Goal: Task Accomplishment & Management: Manage account settings

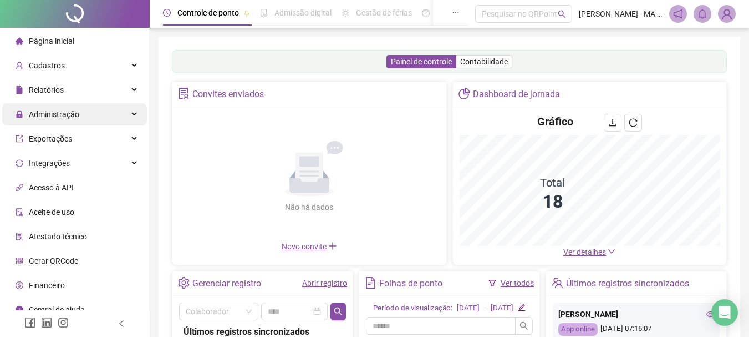
click at [97, 111] on div "Administração" at bounding box center [74, 114] width 145 height 22
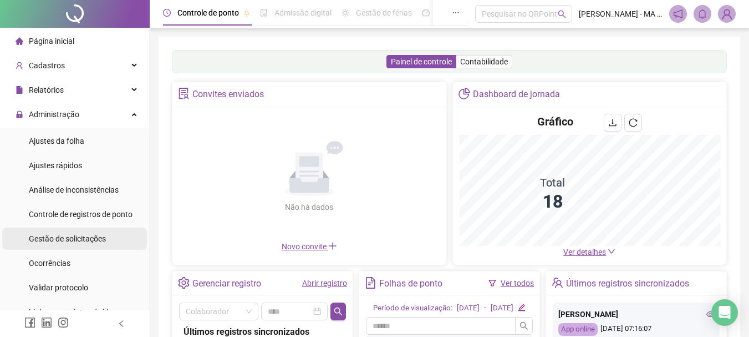
click at [94, 244] on div "Gestão de solicitações" at bounding box center [67, 238] width 77 height 22
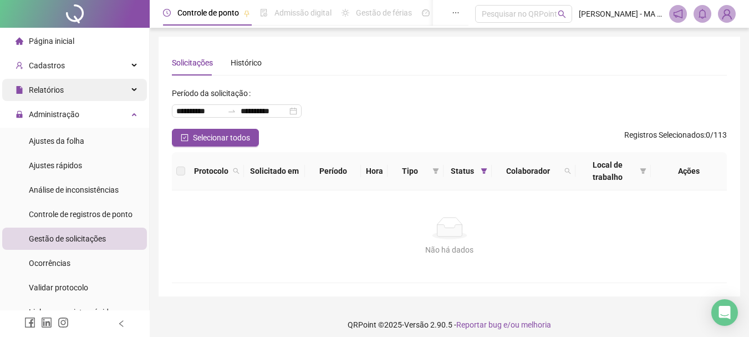
click at [46, 92] on span "Relatórios" at bounding box center [46, 89] width 35 height 9
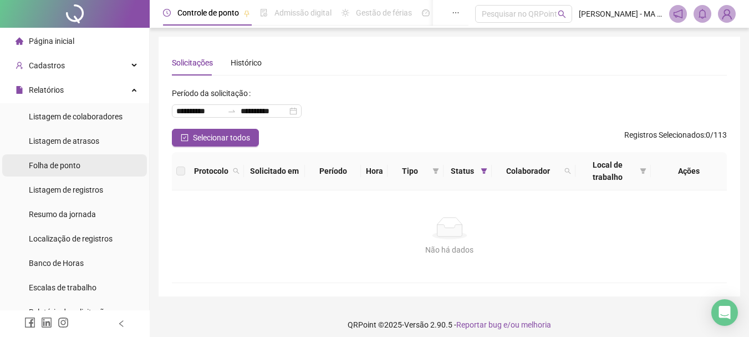
click at [74, 168] on span "Folha de ponto" at bounding box center [55, 165] width 52 height 9
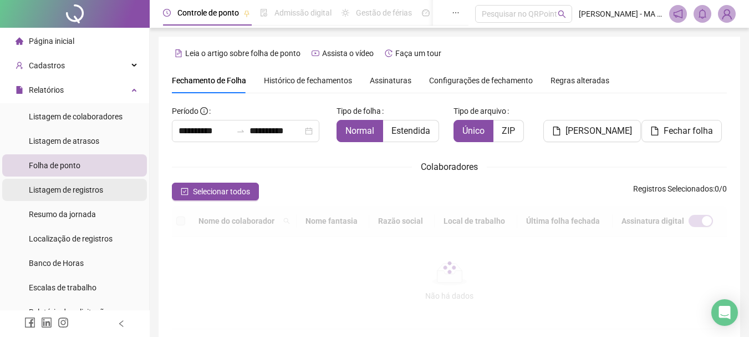
scroll to position [59, 0]
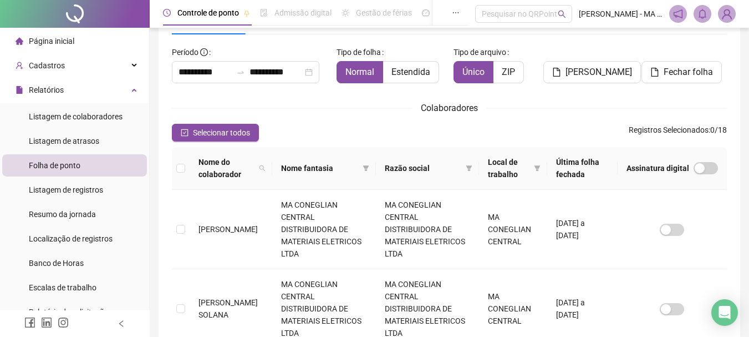
click at [241, 132] on span "Selecionar todos" at bounding box center [221, 132] width 57 height 12
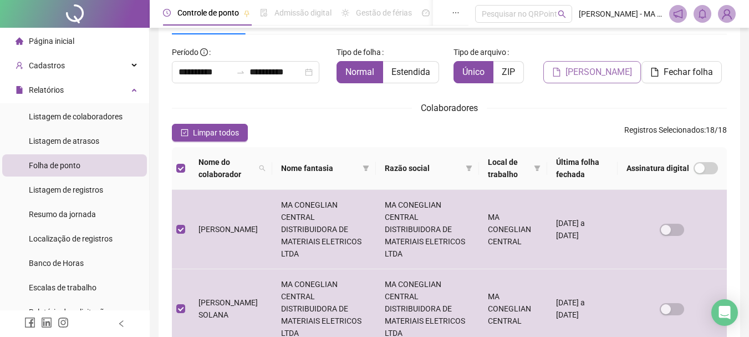
click at [560, 79] on button "Gerar espelho" at bounding box center [593, 72] width 98 height 22
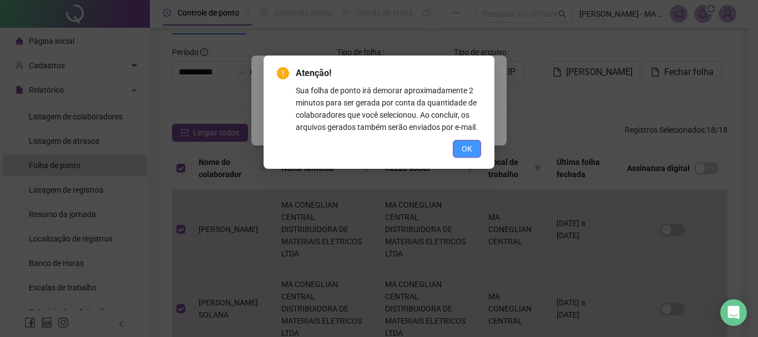
click at [463, 146] on span "OK" at bounding box center [467, 149] width 11 height 12
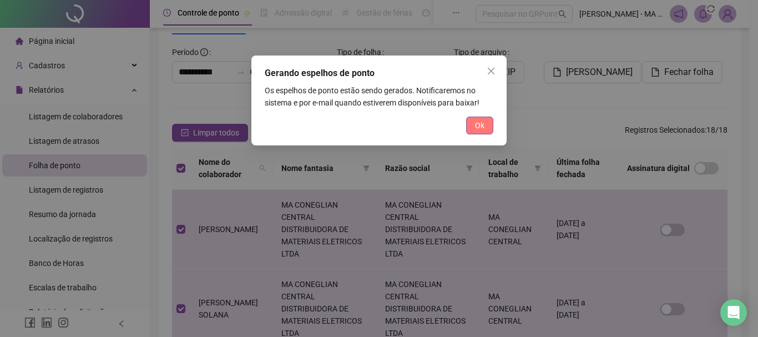
click at [475, 129] on span "Ok" at bounding box center [479, 125] width 9 height 12
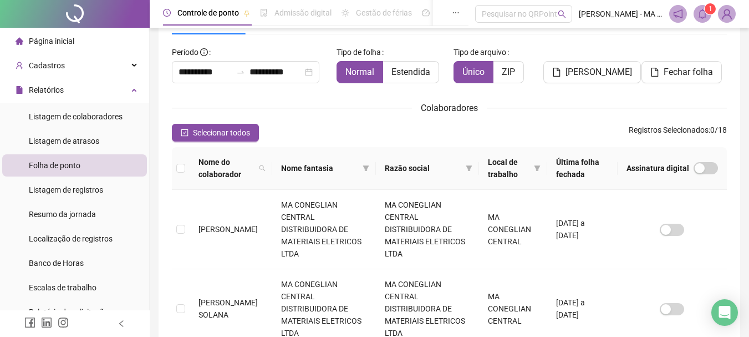
click at [708, 24] on header "Controle de ponto Admissão digital Gestão de férias Painel do DP Folha de pagam…" at bounding box center [450, 14] width 600 height 28
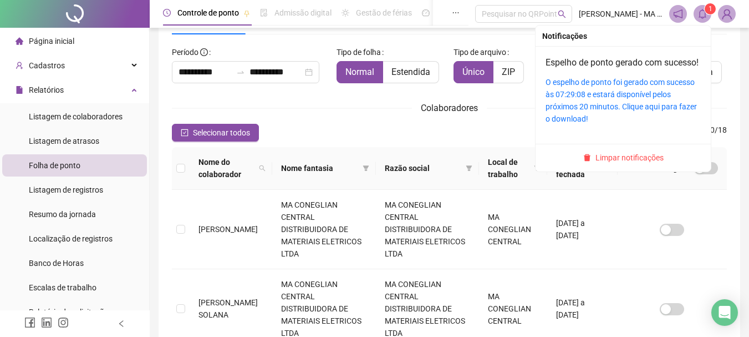
click at [706, 7] on sup "1" at bounding box center [710, 8] width 11 height 11
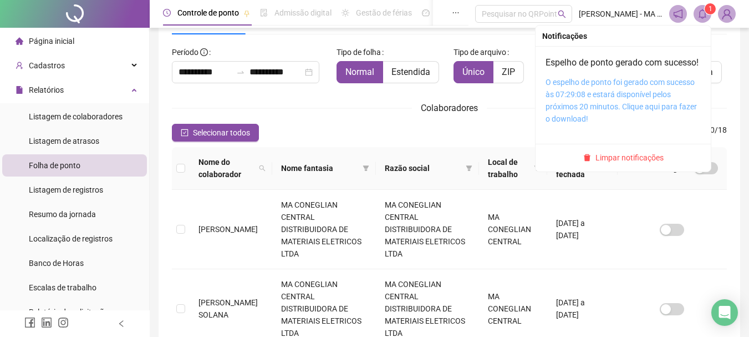
click at [604, 112] on link "O espelho de ponto foi gerado com sucesso às 07:29:08 e estará disponível pelos…" at bounding box center [621, 100] width 151 height 45
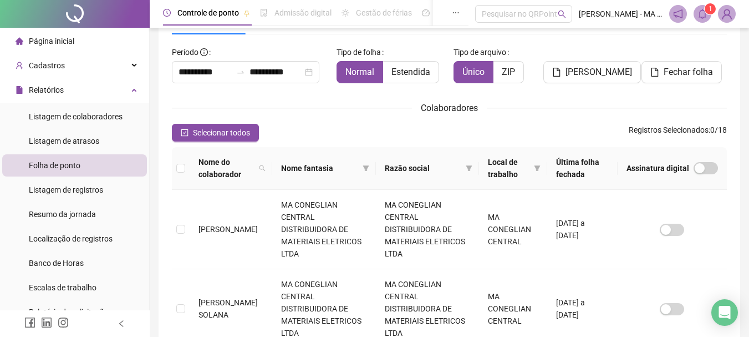
click at [712, 8] on sup "1" at bounding box center [710, 8] width 11 height 11
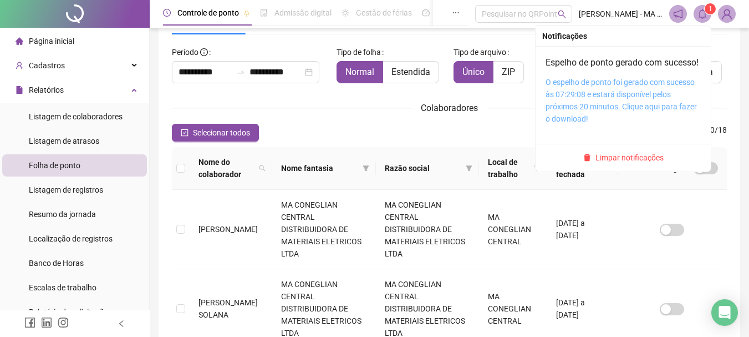
click at [615, 102] on link "O espelho de ponto foi gerado com sucesso às 07:29:08 e estará disponível pelos…" at bounding box center [621, 100] width 151 height 45
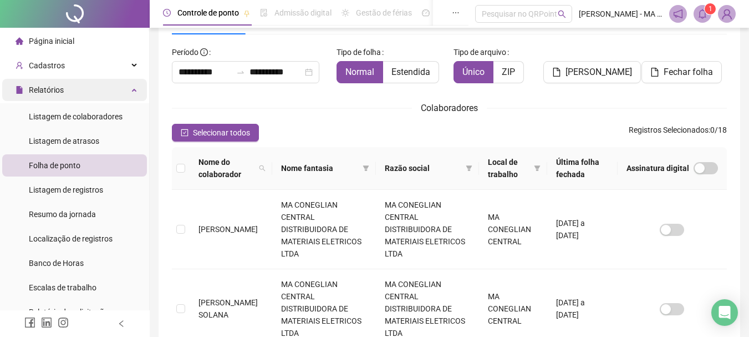
click at [94, 82] on div "Relatórios" at bounding box center [74, 90] width 145 height 22
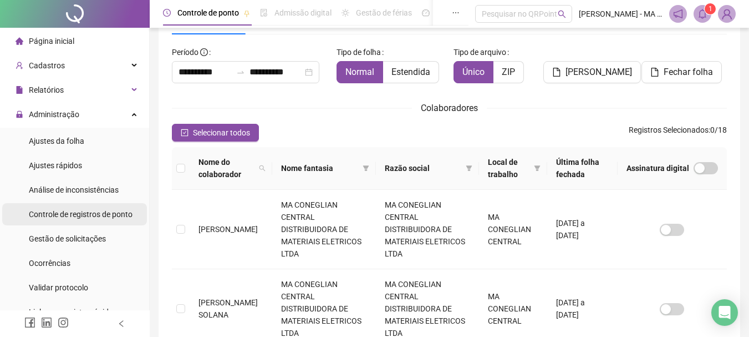
click at [97, 213] on span "Controle de registros de ponto" at bounding box center [81, 214] width 104 height 9
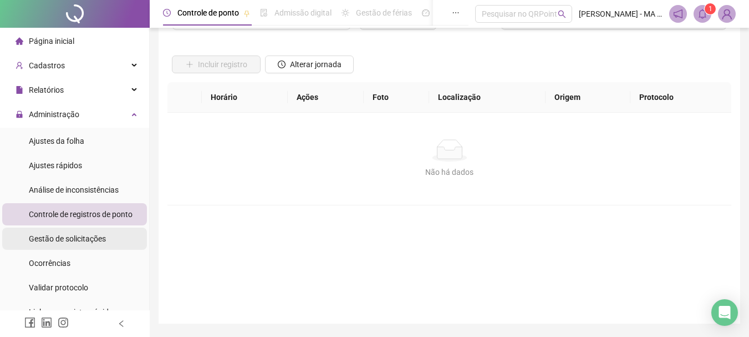
click at [101, 234] on span "Gestão de solicitações" at bounding box center [67, 238] width 77 height 9
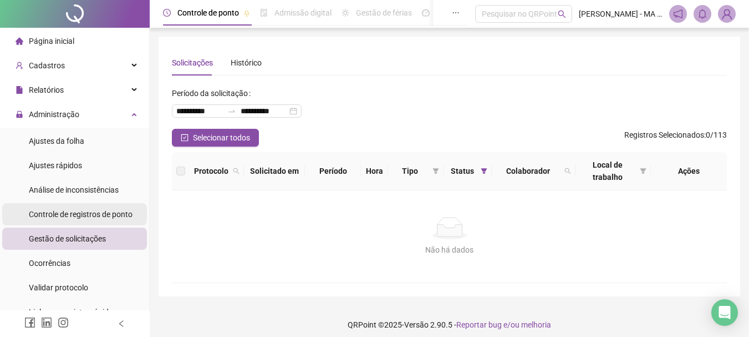
click at [110, 235] on li "Gestão de solicitações" at bounding box center [74, 238] width 145 height 22
click at [107, 212] on span "Controle de registros de ponto" at bounding box center [81, 214] width 104 height 9
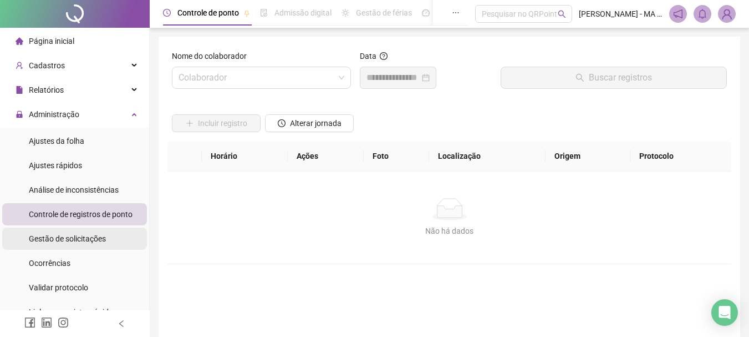
click at [110, 244] on li "Gestão de solicitações" at bounding box center [74, 238] width 145 height 22
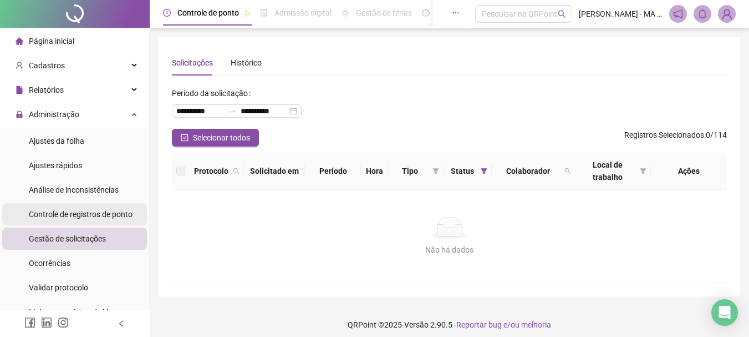
drag, startPoint x: 88, startPoint y: 220, endPoint x: 89, endPoint y: 244, distance: 24.5
click at [88, 220] on div "Controle de registros de ponto" at bounding box center [81, 214] width 104 height 22
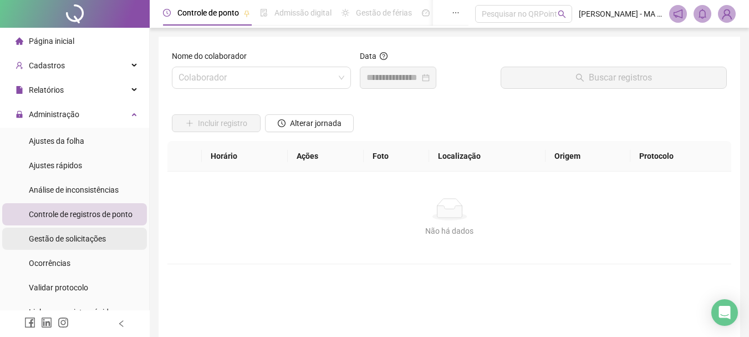
click at [88, 237] on span "Gestão de solicitações" at bounding box center [67, 238] width 77 height 9
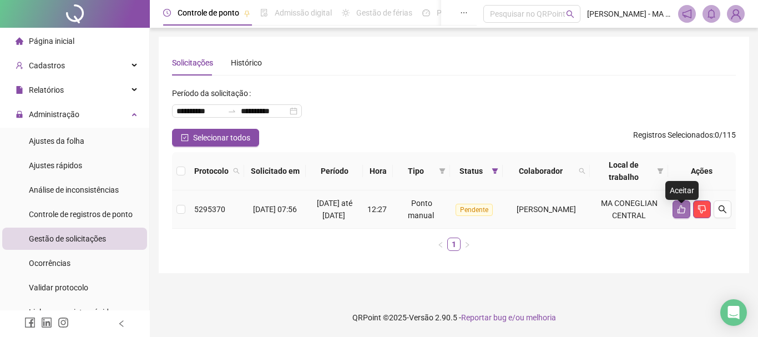
click at [676, 210] on button "button" at bounding box center [681, 209] width 18 height 18
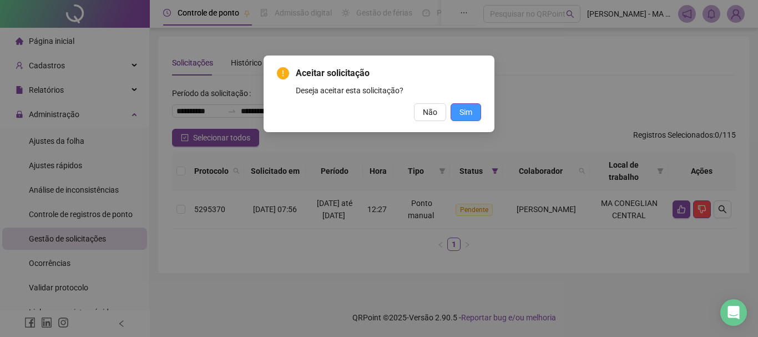
click at [456, 104] on button "Sim" at bounding box center [465, 112] width 31 height 18
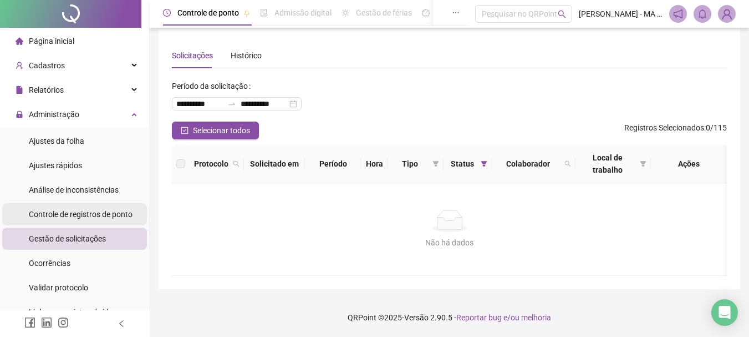
click at [93, 217] on span "Controle de registros de ponto" at bounding box center [81, 214] width 104 height 9
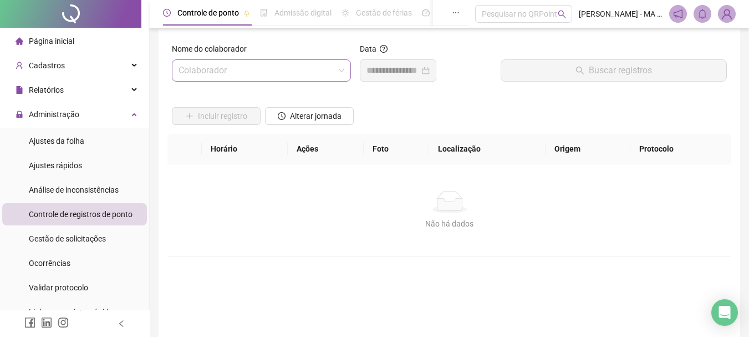
drag, startPoint x: 246, startPoint y: 60, endPoint x: 247, endPoint y: 70, distance: 10.0
click at [247, 67] on input "search" at bounding box center [257, 70] width 156 height 21
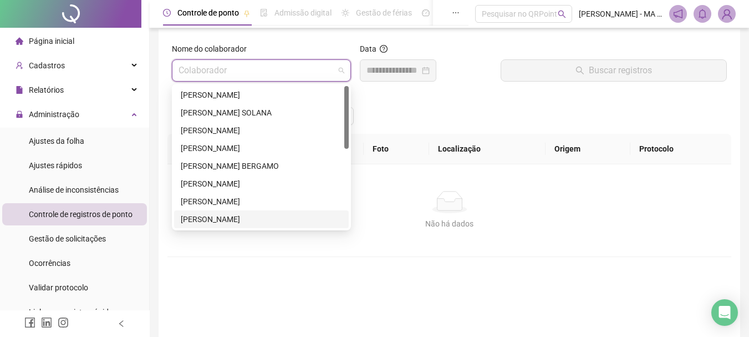
scroll to position [178, 0]
click at [253, 217] on div "SARA GABRIELA PERES PORFIRIO" at bounding box center [261, 219] width 161 height 12
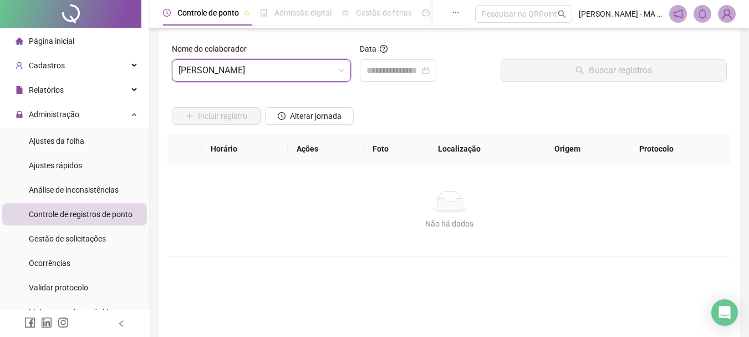
click at [389, 57] on div "Data" at bounding box center [426, 51] width 132 height 17
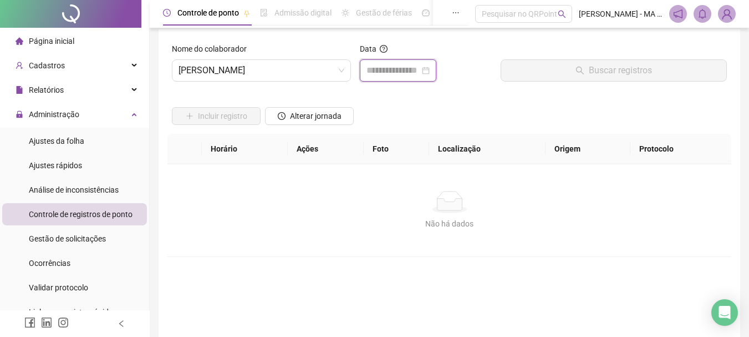
click at [392, 73] on input at bounding box center [393, 70] width 53 height 13
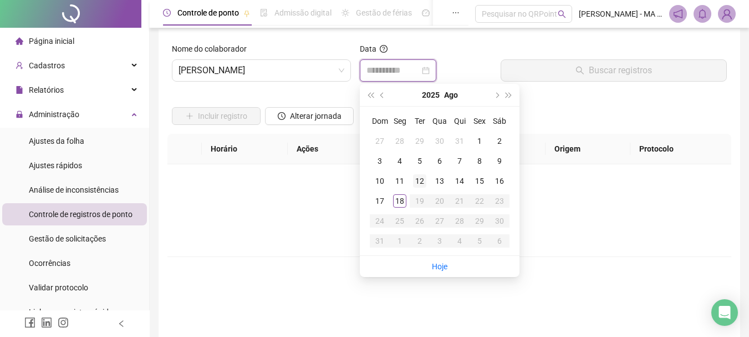
type input "**********"
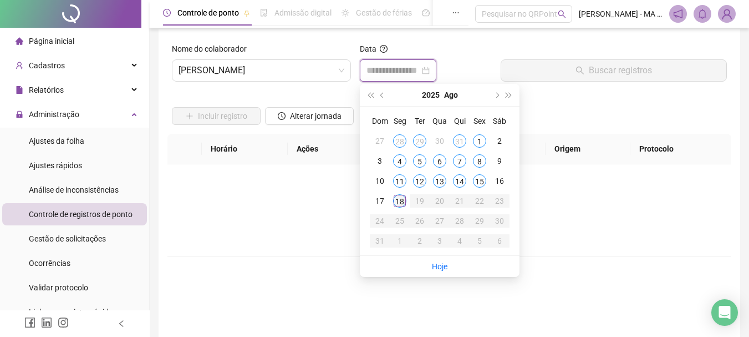
type input "**********"
click at [397, 204] on div "18" at bounding box center [399, 200] width 13 height 13
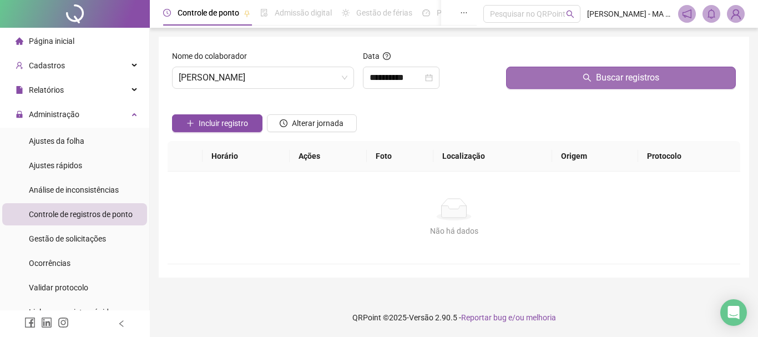
click at [576, 83] on button "Buscar registros" at bounding box center [621, 78] width 230 height 22
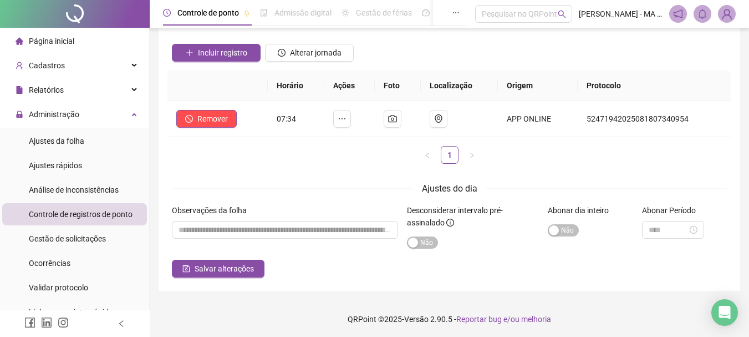
scroll to position [72, 0]
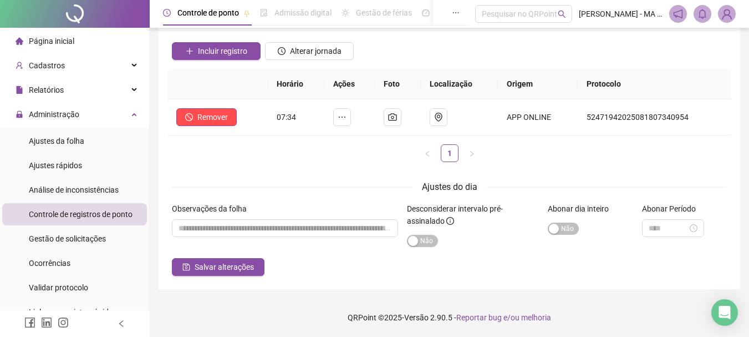
click at [248, 172] on form "**********" at bounding box center [449, 127] width 555 height 298
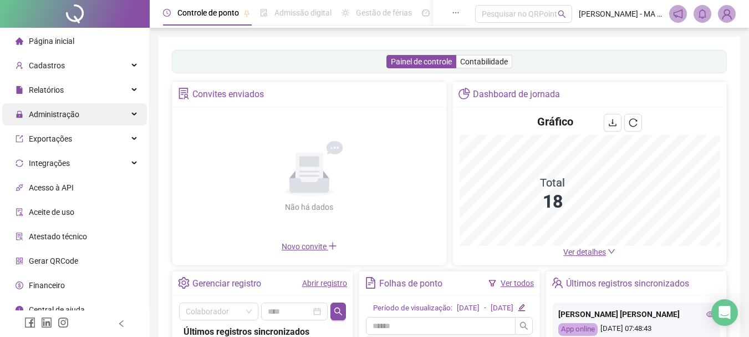
click at [101, 108] on div "Administração" at bounding box center [74, 114] width 145 height 22
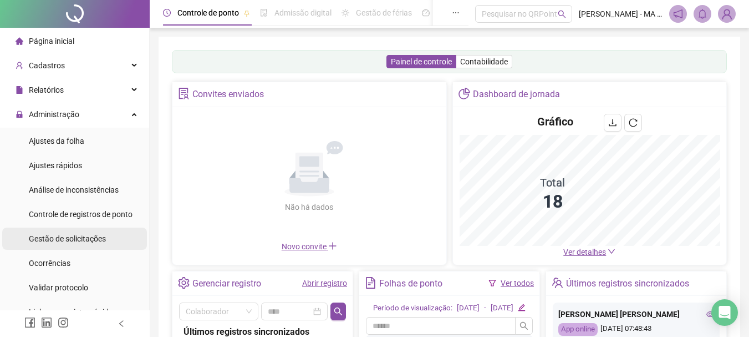
click at [101, 241] on span "Gestão de solicitações" at bounding box center [67, 238] width 77 height 9
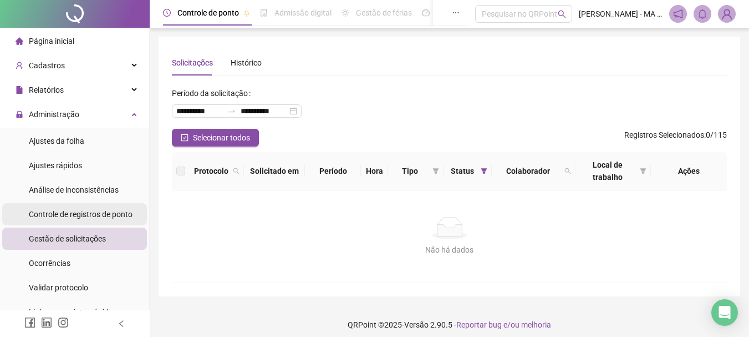
click at [94, 213] on span "Controle de registros de ponto" at bounding box center [81, 214] width 104 height 9
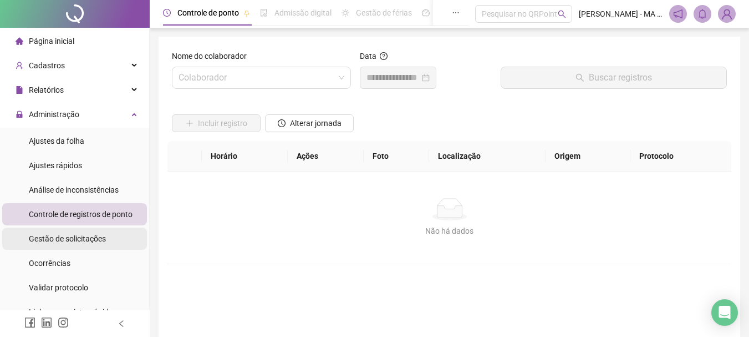
click at [97, 240] on span "Gestão de solicitações" at bounding box center [67, 238] width 77 height 9
